Goal: Information Seeking & Learning: Find specific page/section

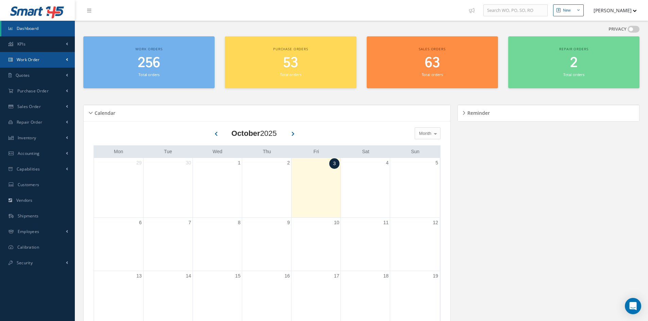
click at [30, 63] on link "Work Order" at bounding box center [37, 60] width 75 height 16
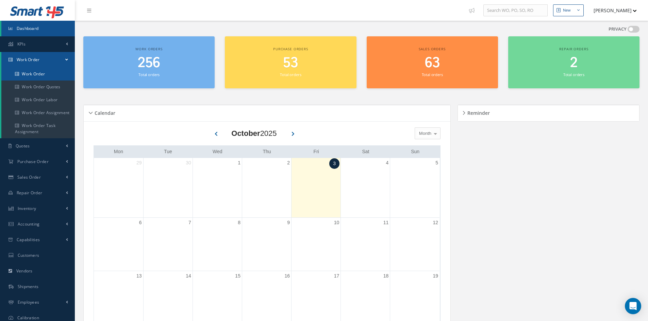
click at [28, 73] on link "Work Order" at bounding box center [37, 74] width 73 height 13
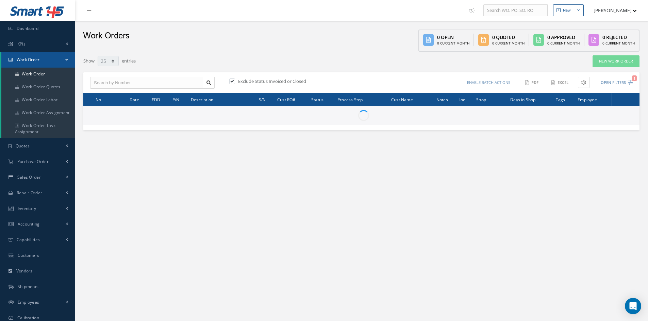
select select "25"
type input "All Work Request"
type input "All Work Performed"
type input "All Status"
type input "WO Part Status"
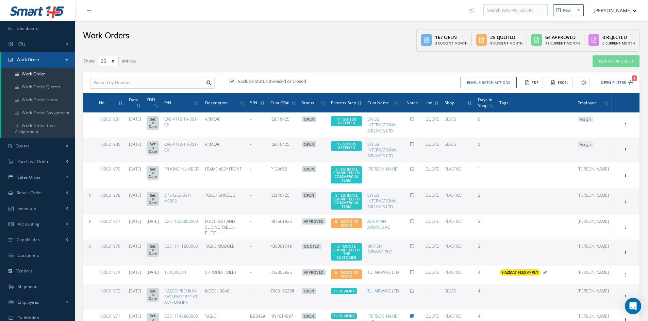
click at [235, 82] on label at bounding box center [236, 81] width 2 height 6
click at [233, 82] on input "checkbox" at bounding box center [231, 82] width 4 height 4
checkbox input "false"
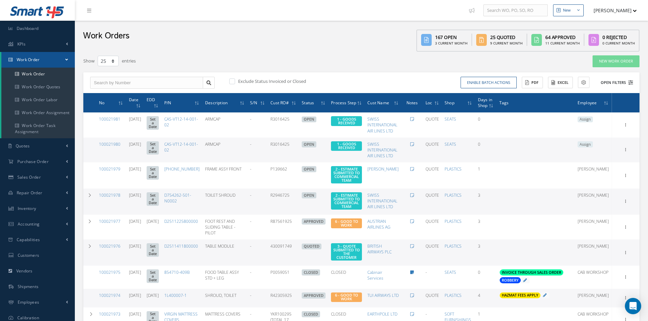
click at [616, 83] on button "Open Filters" at bounding box center [613, 82] width 38 height 11
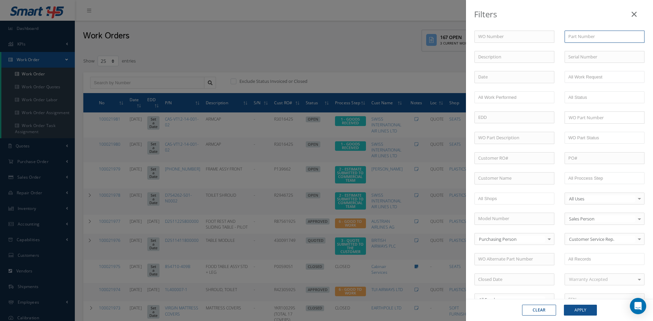
click at [575, 40] on input "text" at bounding box center [604, 37] width 80 height 12
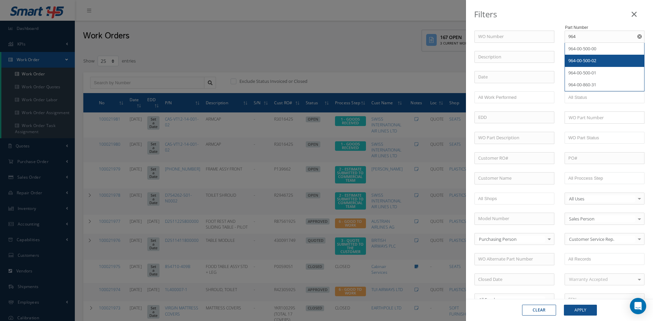
click at [586, 61] on span "964-00-500-02" at bounding box center [582, 60] width 28 height 6
type input "964-00-500-02"
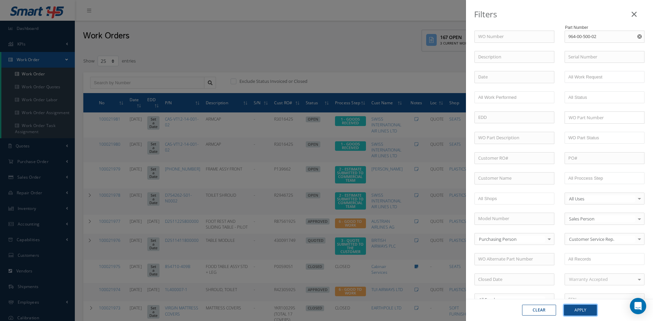
click at [581, 308] on button "Apply" at bounding box center [580, 310] width 33 height 11
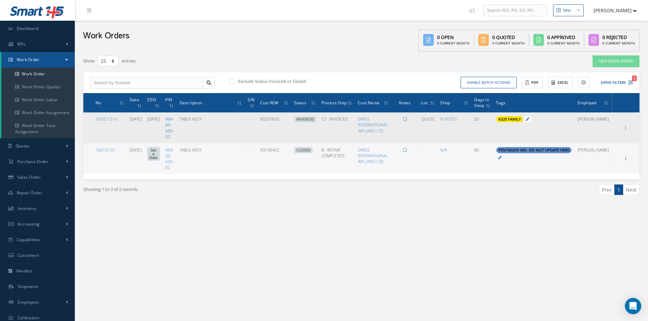
click at [174, 126] on link "964-00-500-02" at bounding box center [169, 127] width 8 height 23
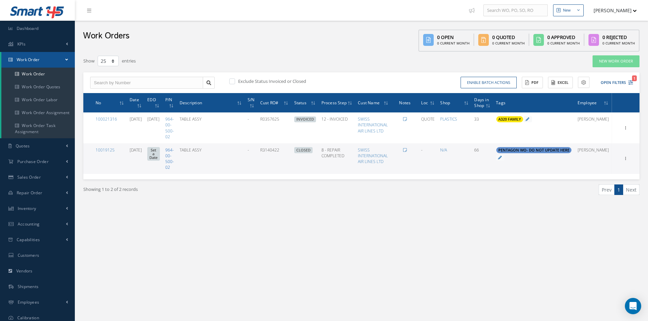
click at [174, 164] on link "964-00-500-02" at bounding box center [169, 158] width 8 height 23
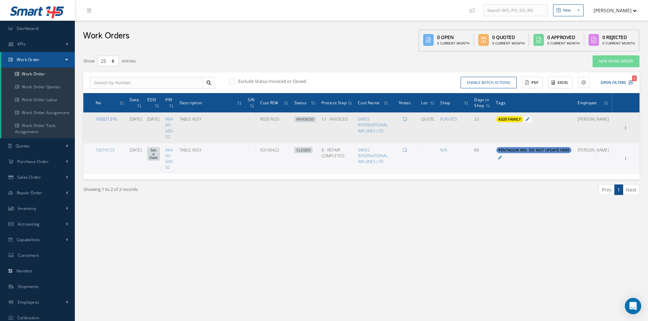
click at [112, 120] on link "100021316" at bounding box center [106, 119] width 21 height 6
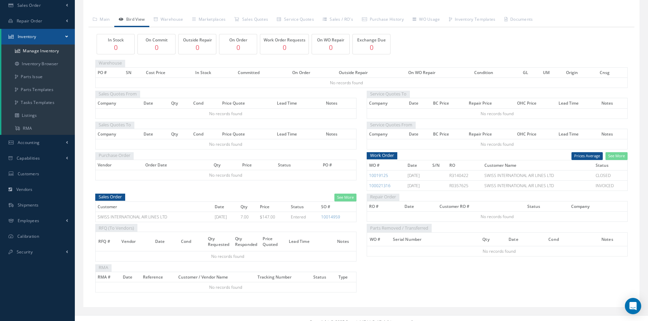
scroll to position [102, 0]
click at [379, 186] on link "100021316" at bounding box center [379, 185] width 21 height 6
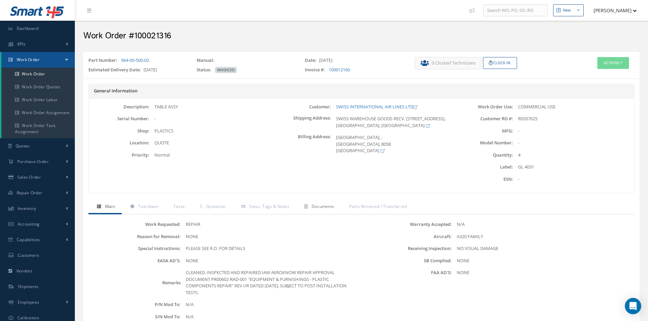
click at [332, 208] on span "Documents" at bounding box center [322, 207] width 23 height 6
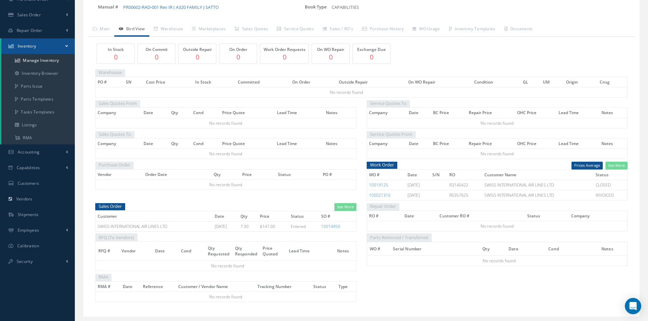
scroll to position [109, 0]
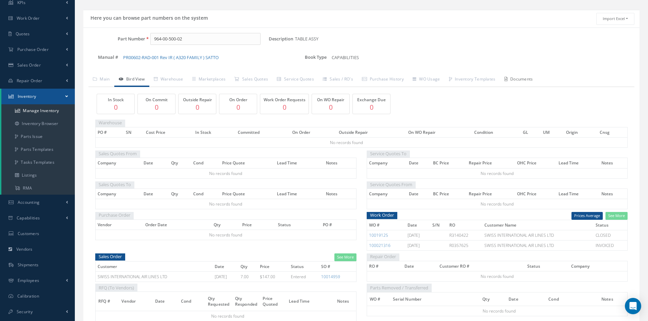
click at [528, 80] on link "Documents" at bounding box center [518, 80] width 37 height 14
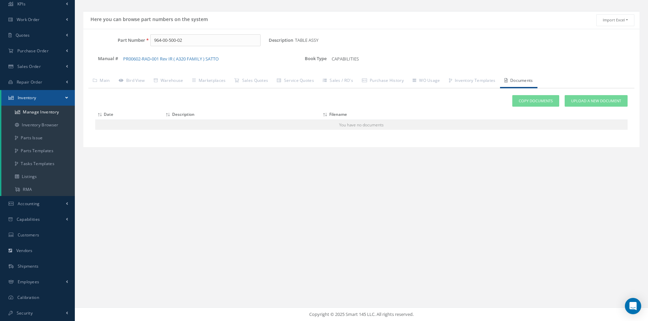
scroll to position [40, 0]
click at [109, 82] on link "Main" at bounding box center [101, 81] width 26 height 14
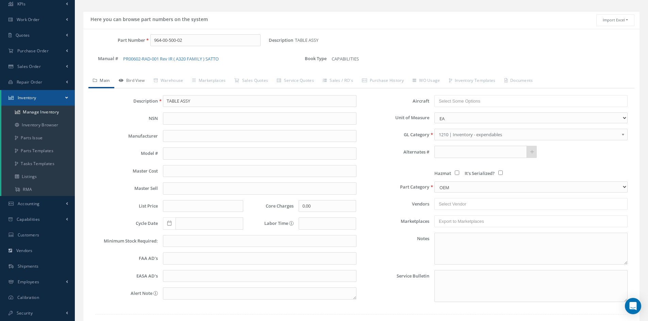
click at [139, 79] on link "Bird View" at bounding box center [131, 81] width 35 height 14
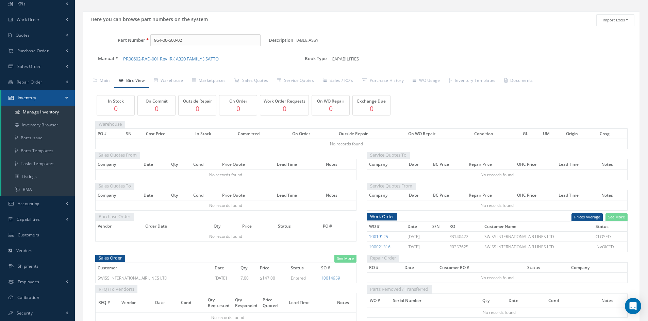
click at [374, 237] on link "10019125" at bounding box center [378, 237] width 19 height 6
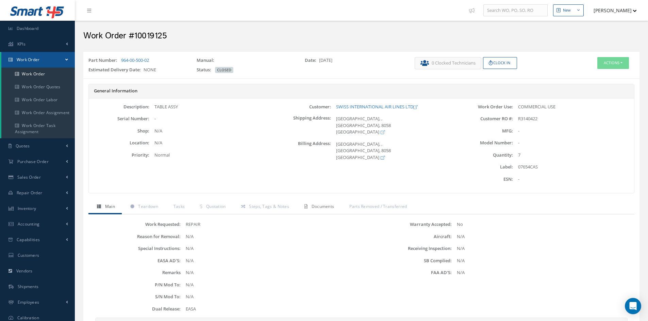
click at [327, 206] on span "Documents" at bounding box center [322, 207] width 23 height 6
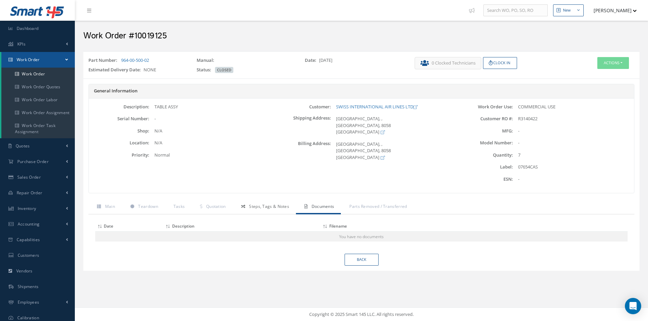
click at [274, 206] on span "Steps, Tags & Notes" at bounding box center [269, 207] width 40 height 6
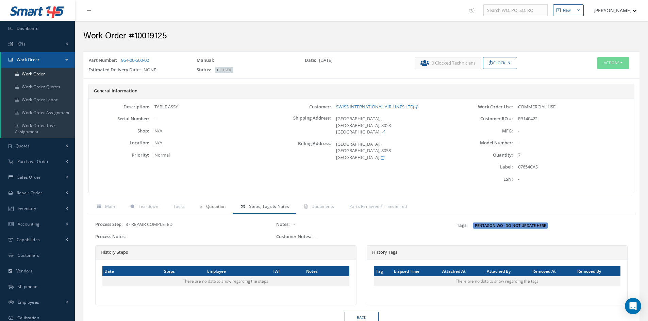
click at [204, 206] on link "Quotation" at bounding box center [211, 207] width 41 height 14
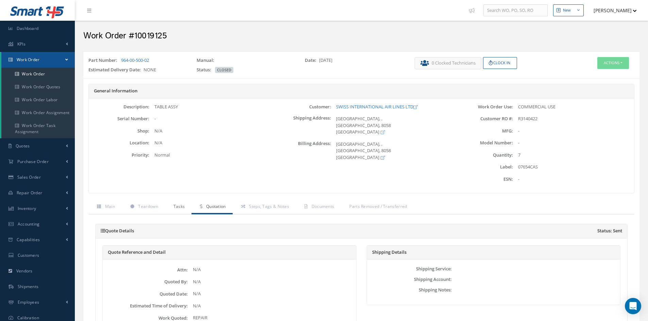
click at [181, 205] on span "Tasks" at bounding box center [179, 207] width 12 height 6
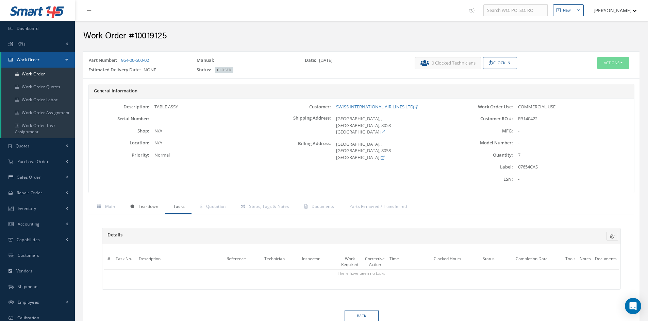
click at [152, 207] on span "Teardown" at bounding box center [148, 207] width 20 height 6
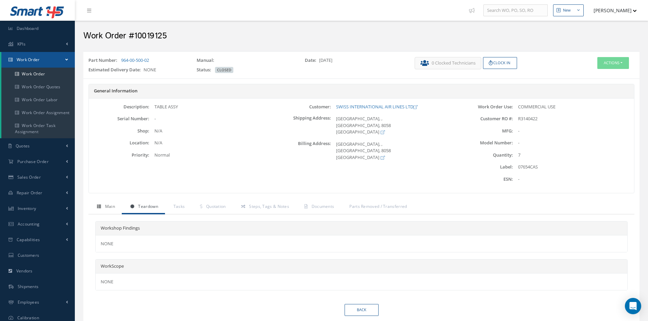
click at [110, 208] on span "Main" at bounding box center [110, 207] width 10 height 6
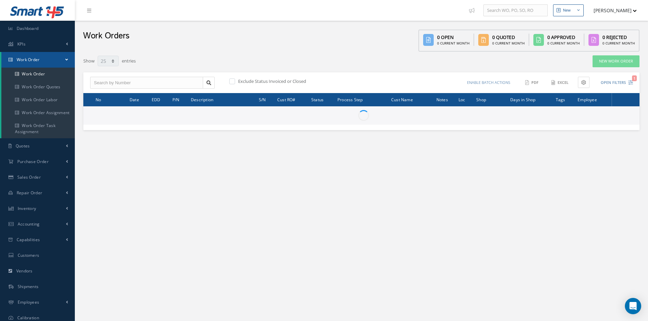
select select "25"
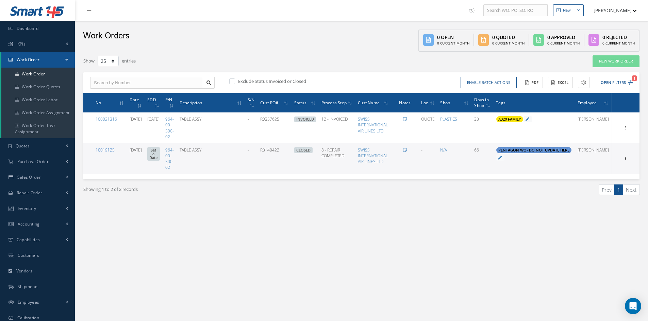
click at [107, 152] on link "10019125" at bounding box center [105, 150] width 19 height 6
select select "25"
click at [632, 81] on icon "1" at bounding box center [630, 82] width 5 height 5
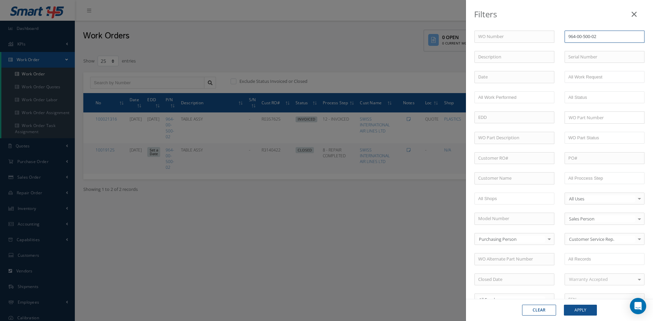
drag, startPoint x: 596, startPoint y: 39, endPoint x: 566, endPoint y: 39, distance: 29.9
click at [566, 39] on input "964-00-500-02" at bounding box center [604, 37] width 80 height 12
click at [575, 47] on span "982-00-500-00" at bounding box center [582, 49] width 28 height 6
click at [578, 314] on button "Apply" at bounding box center [580, 310] width 33 height 11
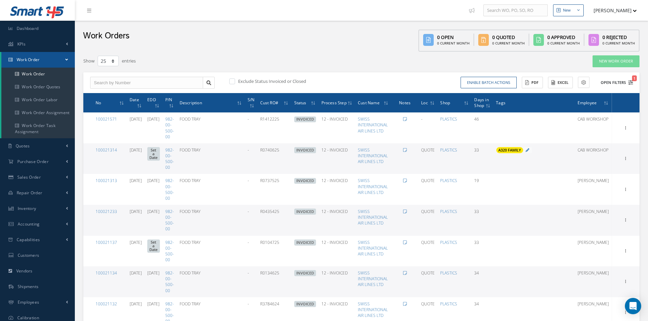
click at [620, 84] on button "Open Filters 1" at bounding box center [613, 82] width 38 height 11
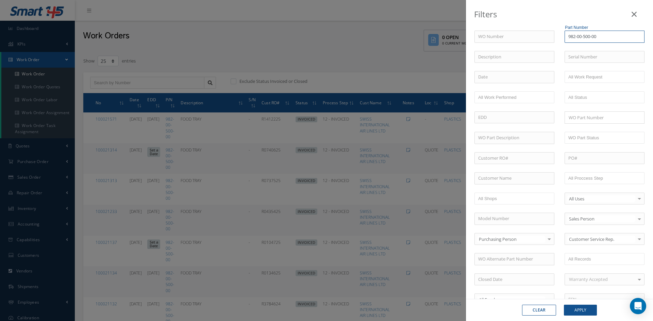
drag, startPoint x: 598, startPoint y: 37, endPoint x: 568, endPoint y: 37, distance: 30.6
click at [568, 37] on input "982-00-500-00" at bounding box center [604, 37] width 80 height 12
click at [578, 75] on span "964-00-500-01" at bounding box center [582, 73] width 28 height 6
type input "964-00-500-01"
click at [585, 314] on button "Apply" at bounding box center [580, 310] width 33 height 11
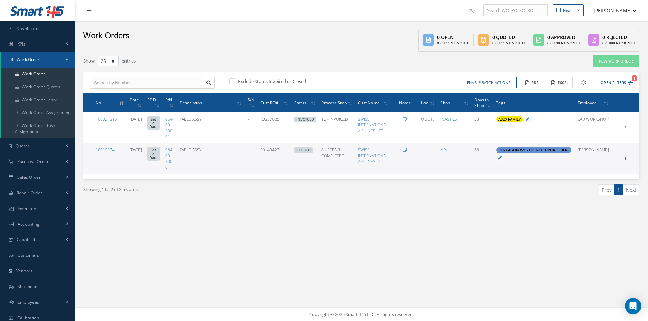
click at [107, 151] on link "10019124" at bounding box center [105, 150] width 19 height 6
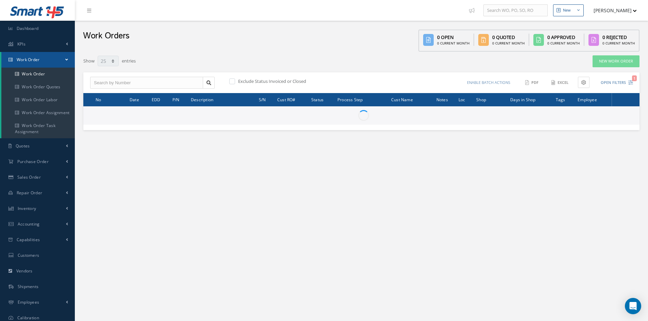
select select "25"
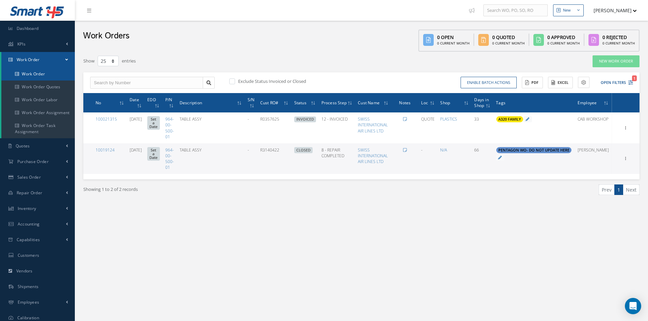
click at [32, 75] on link "Work Order" at bounding box center [37, 74] width 73 height 13
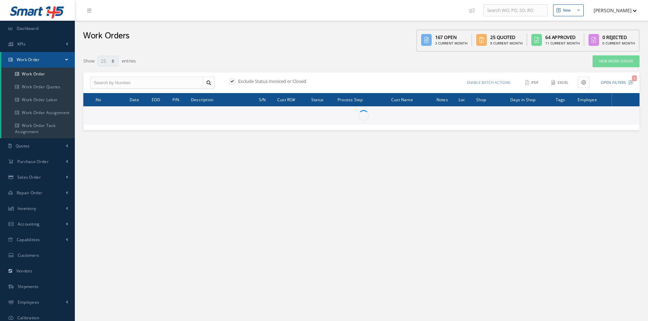
select select "25"
type input "All Work Request"
type input "All Work Performed"
type input "All Status"
type input "WO Part Status"
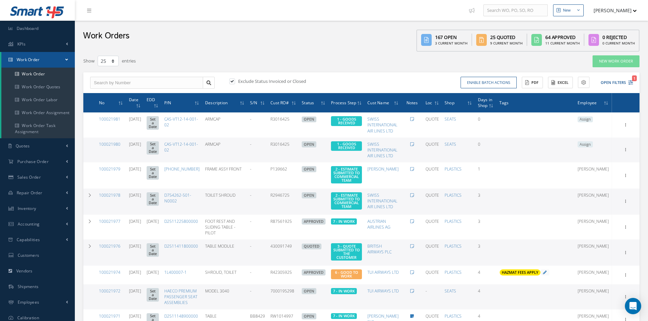
click at [235, 81] on label at bounding box center [236, 81] width 2 height 6
click at [232, 81] on input "checkbox" at bounding box center [231, 82] width 4 height 4
checkbox input "false"
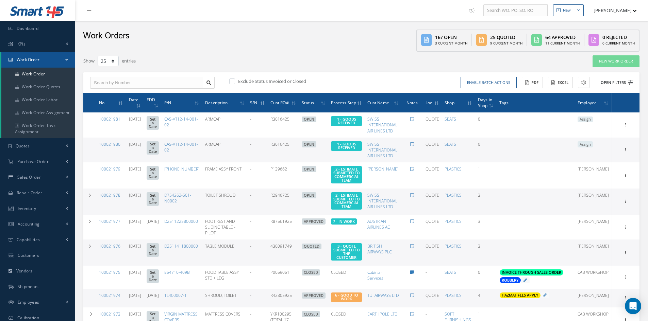
click at [625, 82] on button "Open Filters" at bounding box center [613, 82] width 38 height 11
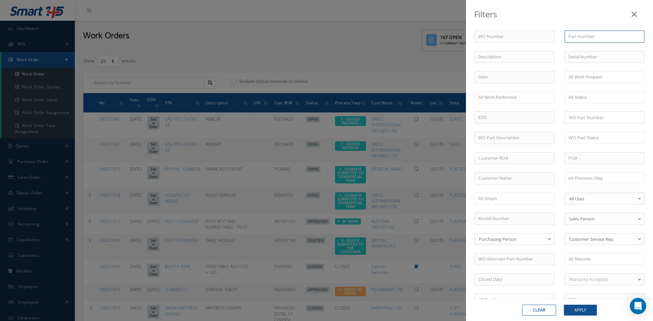
click at [595, 39] on input "text" at bounding box center [604, 37] width 80 height 12
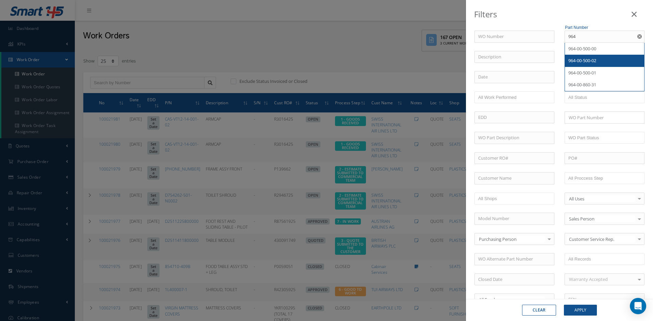
click at [593, 63] on span "964-00-500-02" at bounding box center [582, 60] width 28 height 6
type input "964-00-500-02"
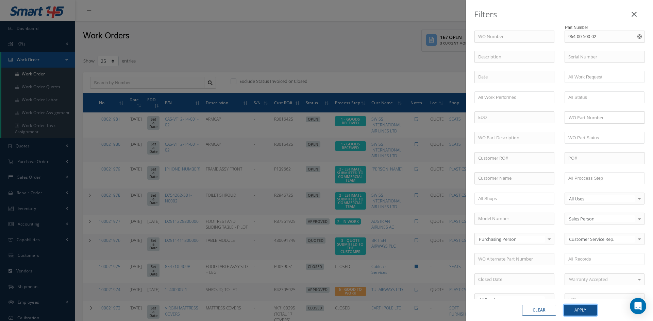
click at [584, 309] on button "Apply" at bounding box center [580, 310] width 33 height 11
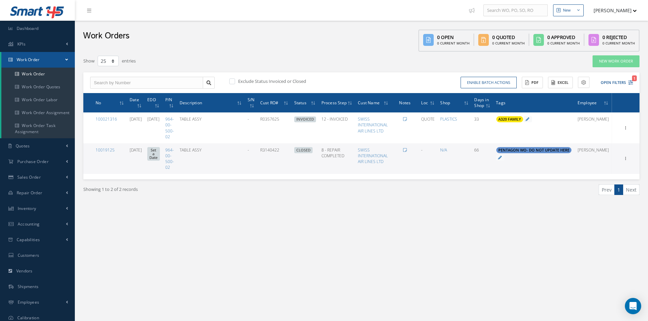
scroll to position [20, 0]
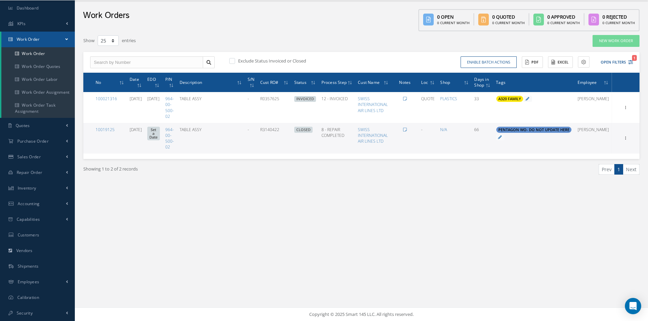
click at [66, 39] on span at bounding box center [66, 39] width 3 height 6
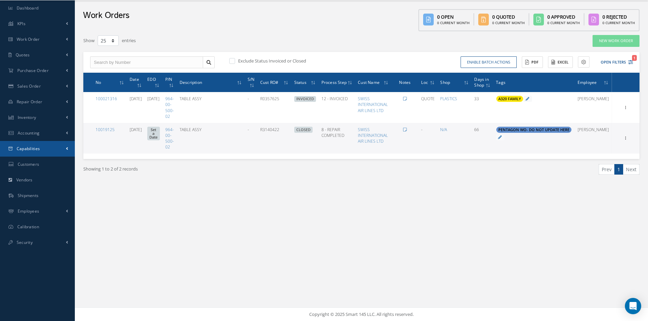
click at [35, 148] on span "Capabilities" at bounding box center [28, 149] width 23 height 6
click at [38, 164] on link "Manuals" at bounding box center [37, 163] width 73 height 13
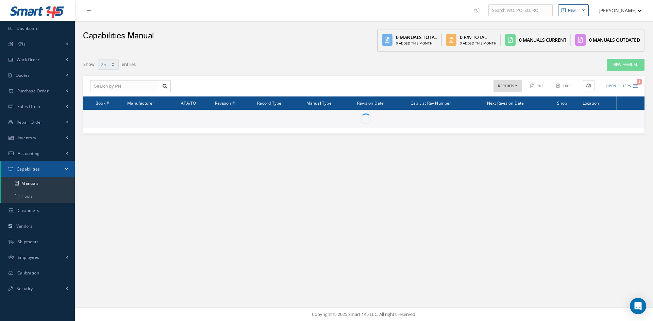
select select "25"
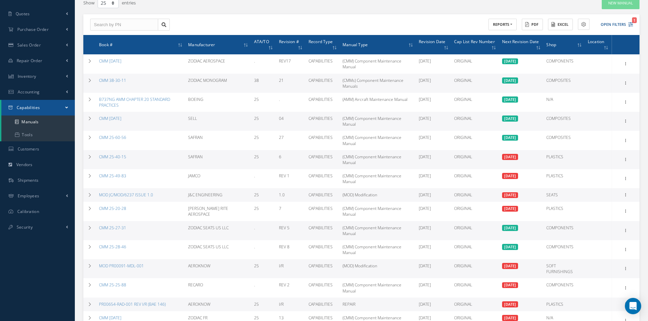
scroll to position [39, 0]
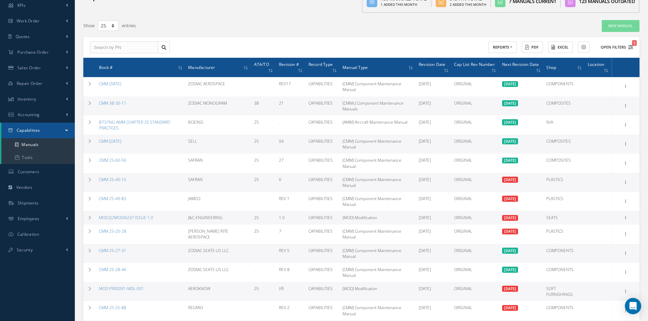
click at [628, 49] on icon "1" at bounding box center [630, 47] width 5 height 5
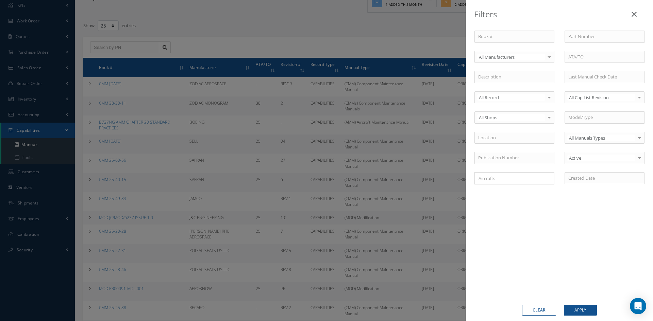
click at [633, 15] on icon at bounding box center [633, 14] width 5 height 8
